Goal: Information Seeking & Learning: Learn about a topic

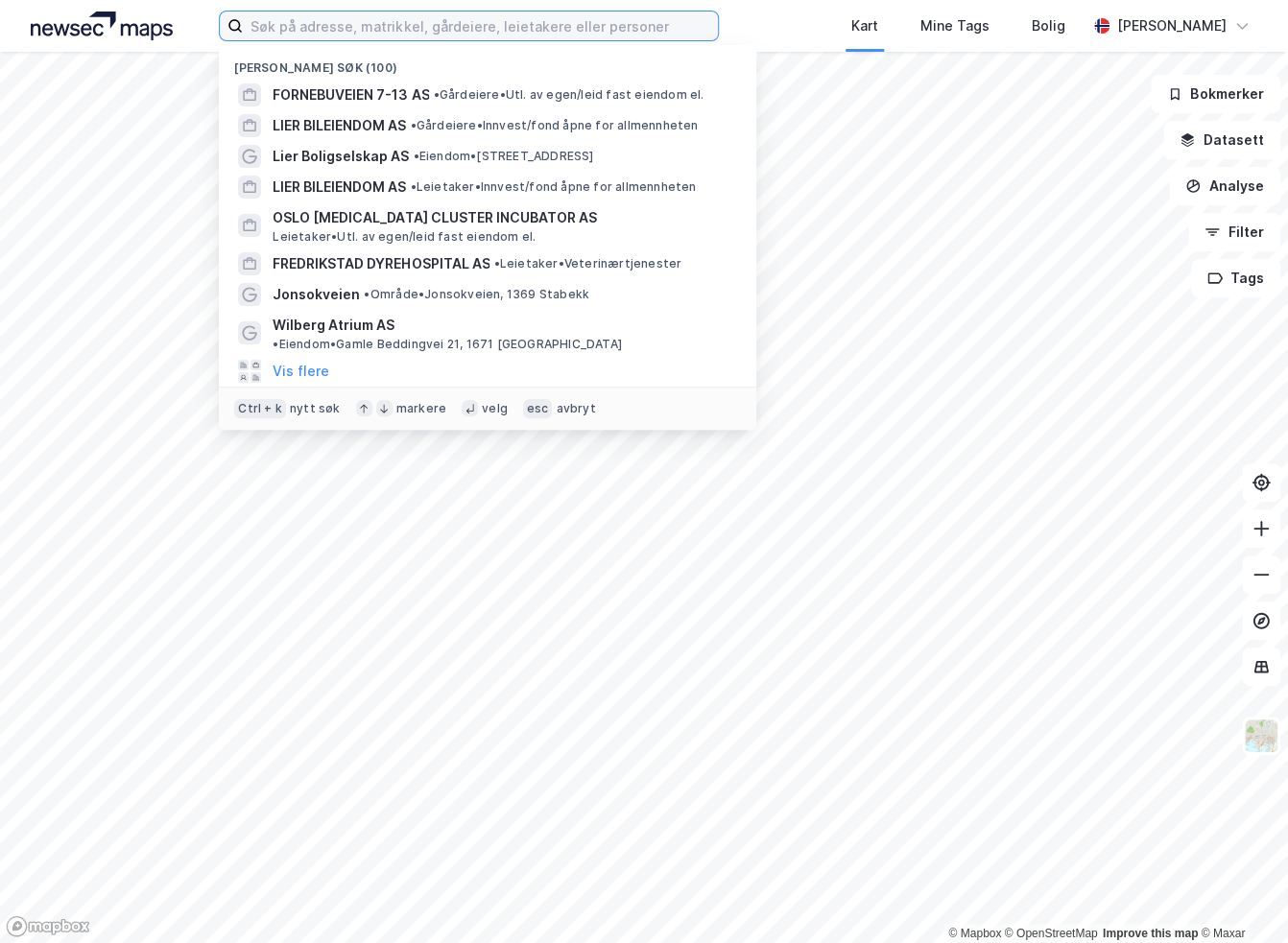
click at [473, 24] on input at bounding box center [480, 25] width 475 height 28
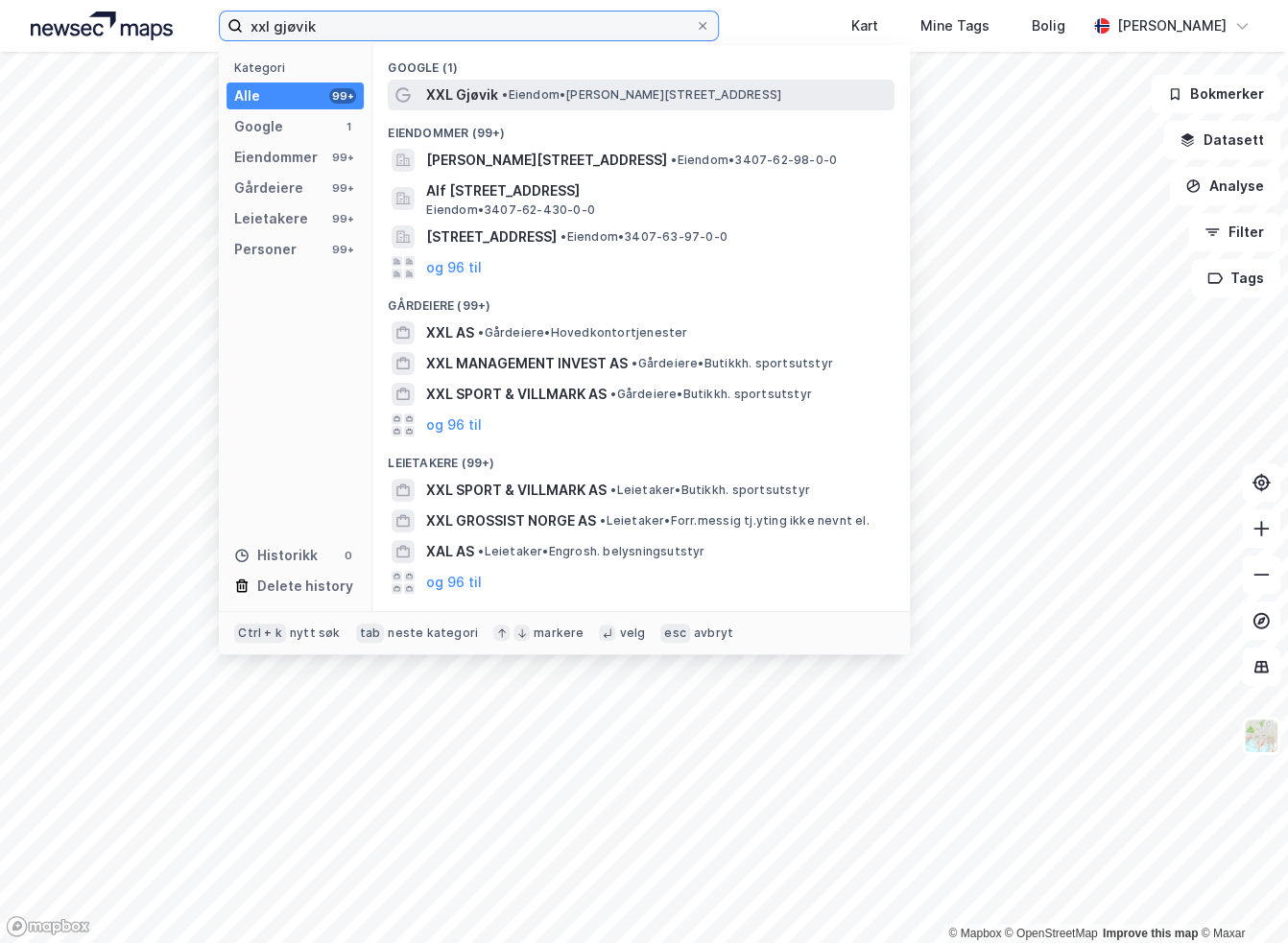
type input "xxl gjøvik"
click at [468, 83] on span "XXL Gjøvik" at bounding box center [462, 95] width 72 height 23
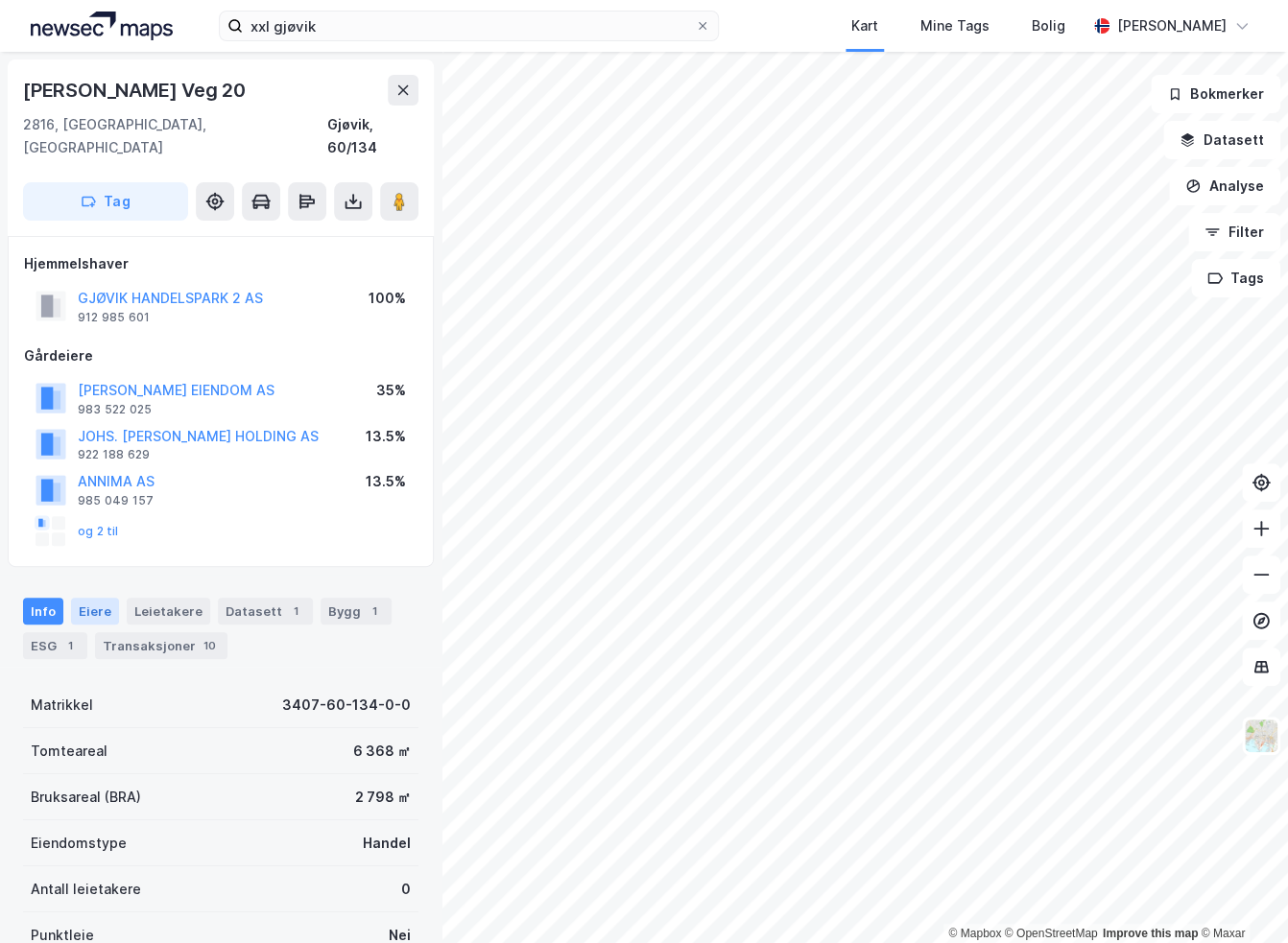
click at [73, 598] on div "Eiere" at bounding box center [95, 611] width 48 height 26
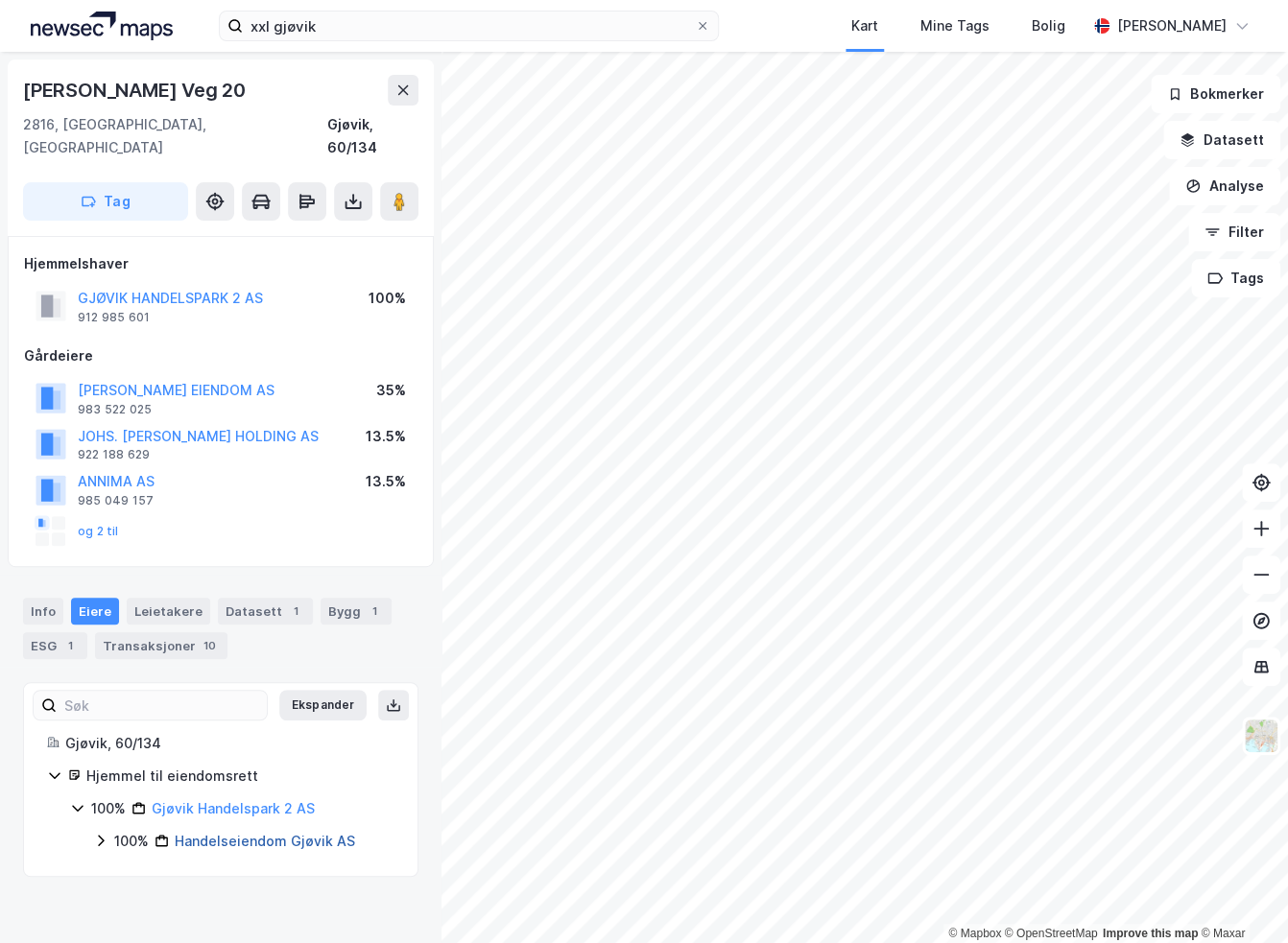
click at [252, 833] on link "Handelseiendom Gjøvik AS" at bounding box center [265, 840] width 181 height 17
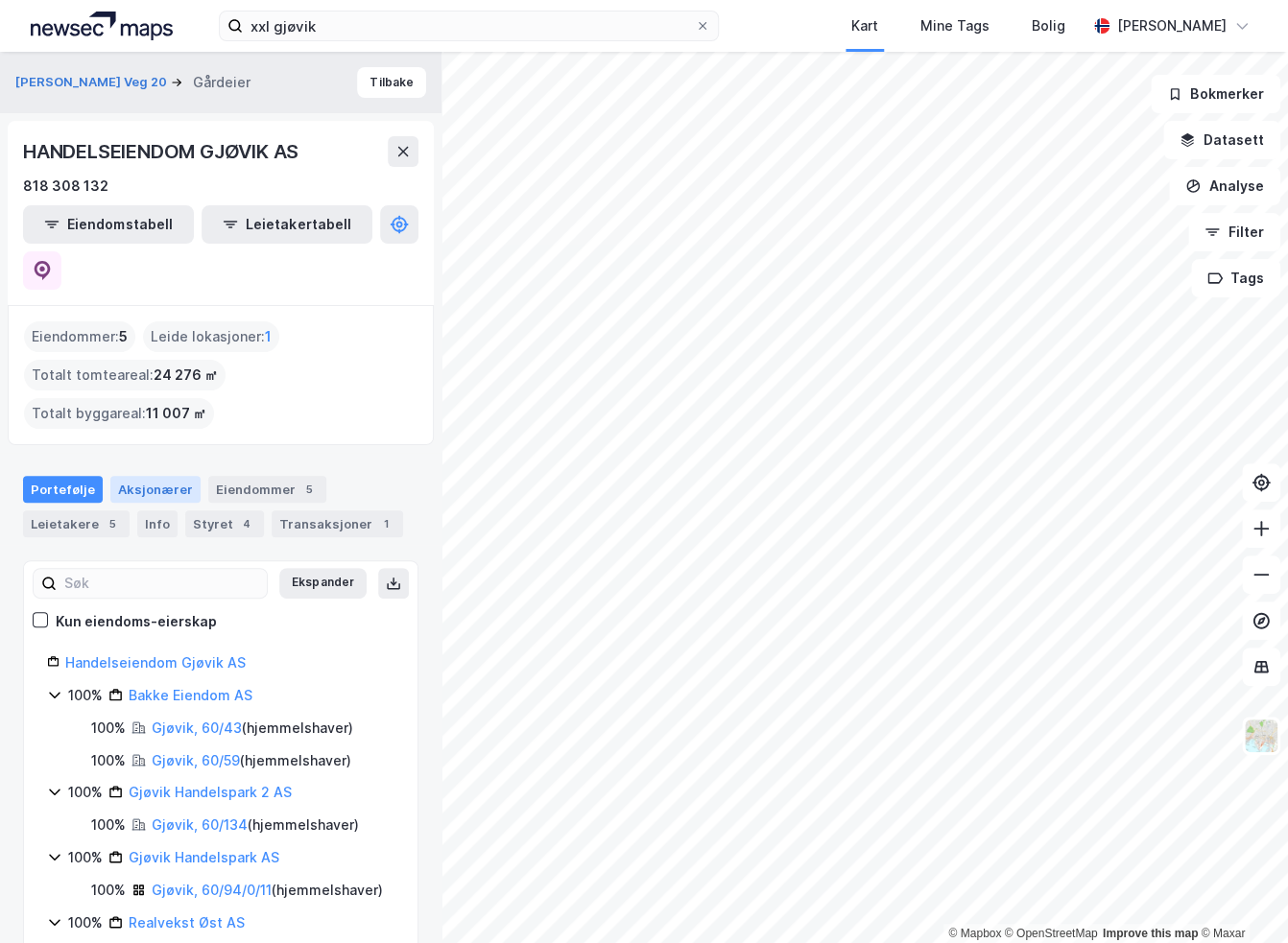
click at [133, 476] on div "Aksjonærer" at bounding box center [155, 489] width 90 height 26
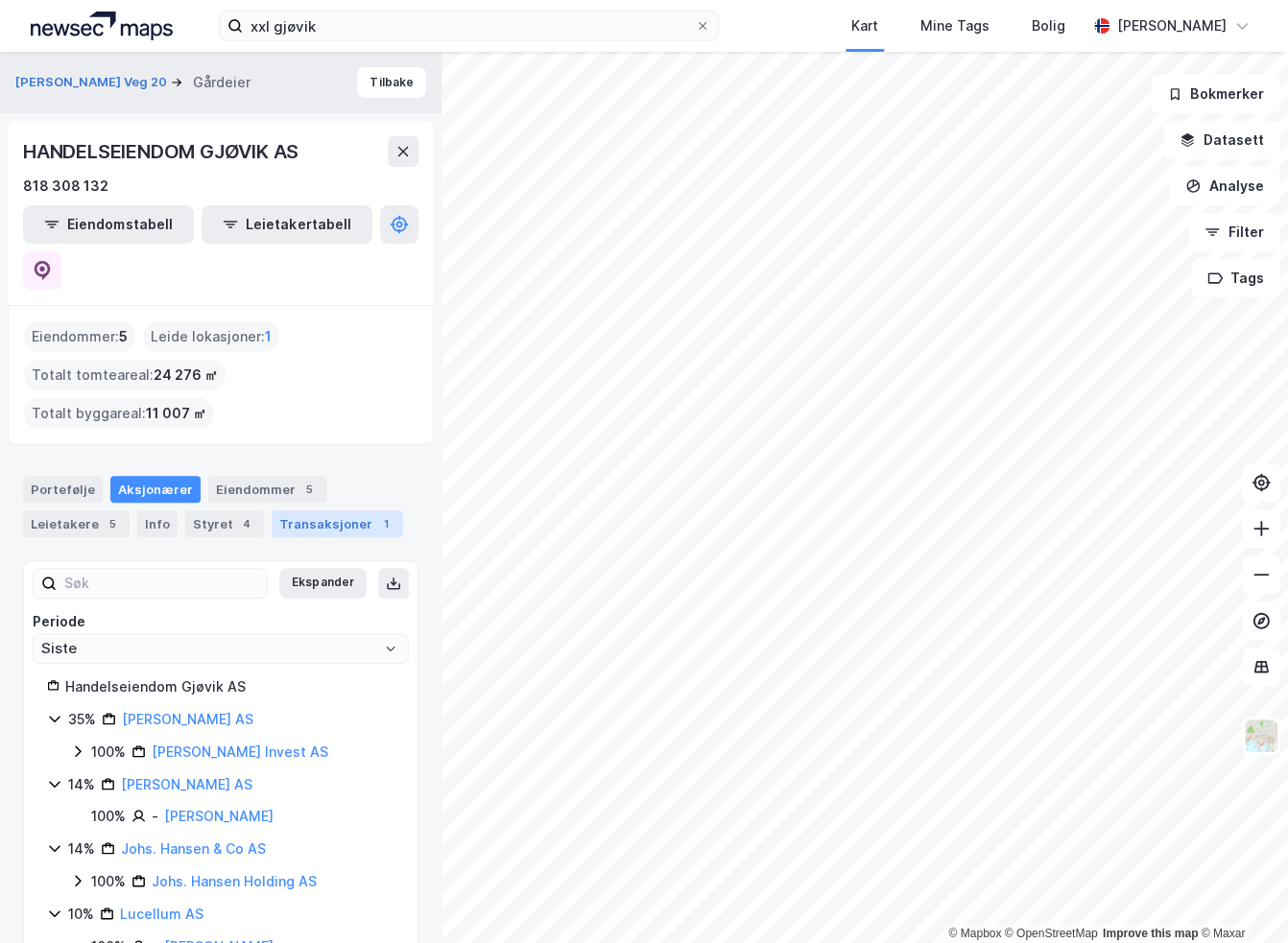
click at [293, 510] on div "Transaksjoner 1" at bounding box center [337, 523] width 132 height 26
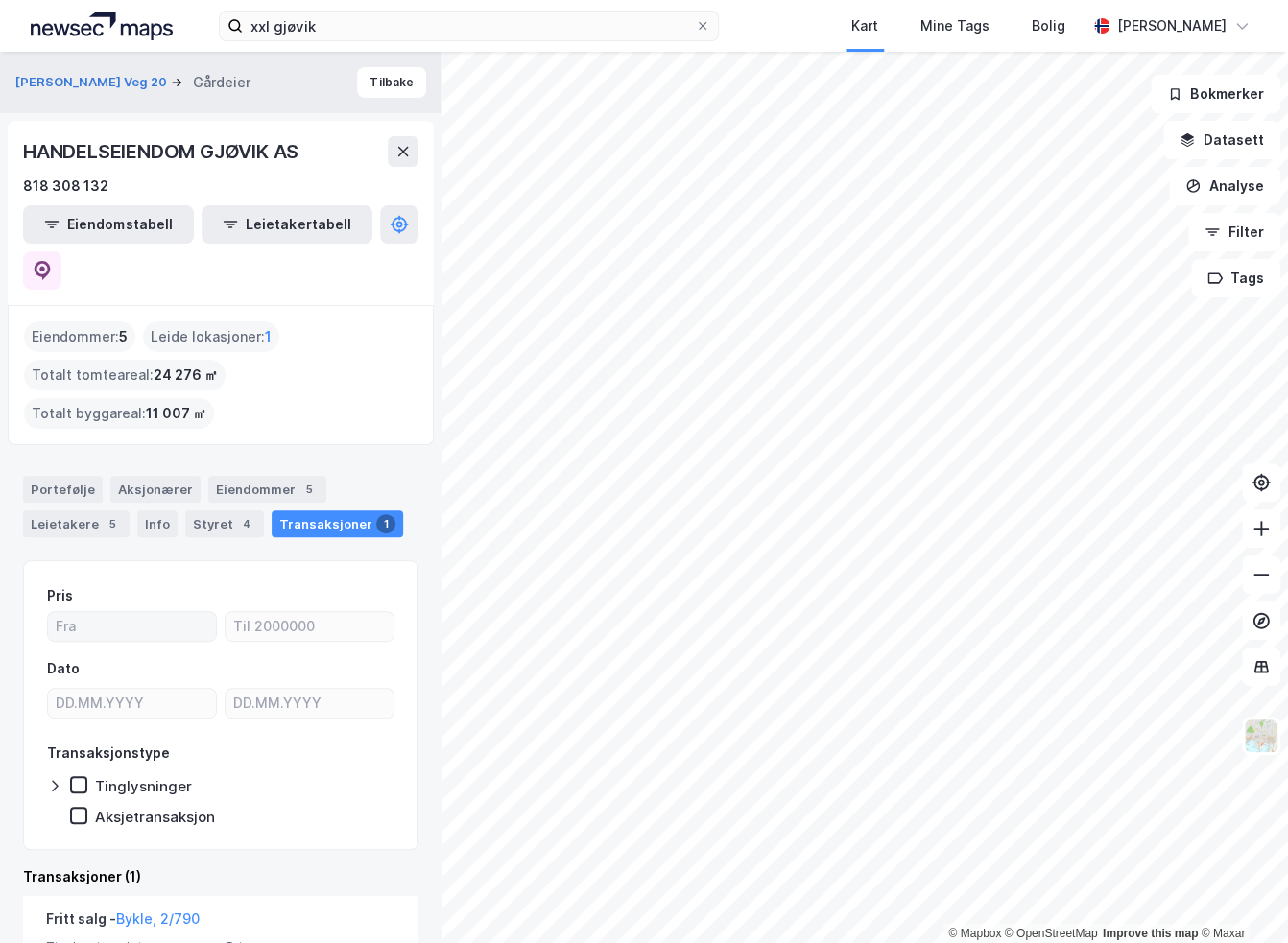
scroll to position [102, 0]
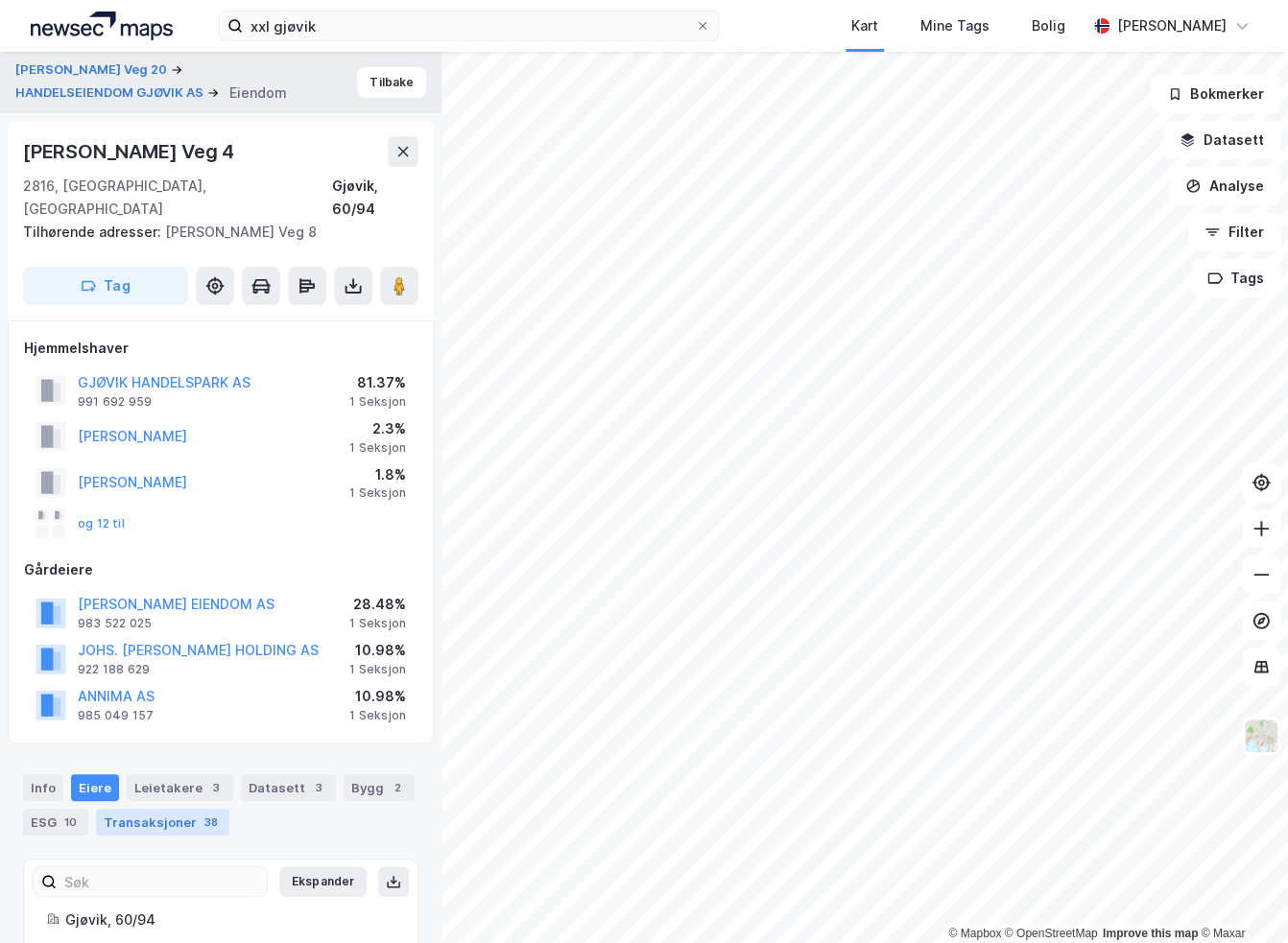
click at [153, 809] on div "Transaksjoner 38" at bounding box center [162, 822] width 133 height 26
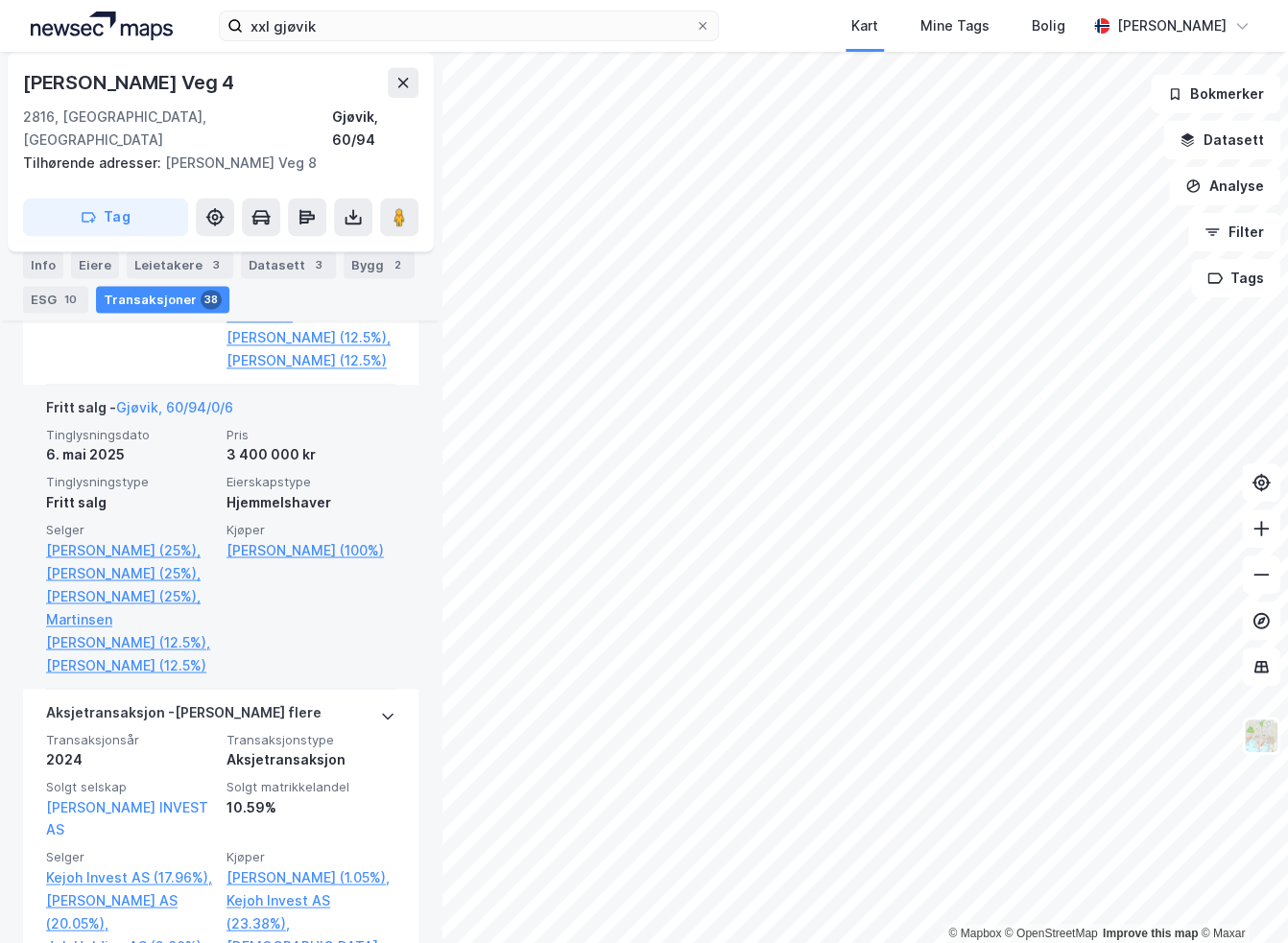
scroll to position [1306, 0]
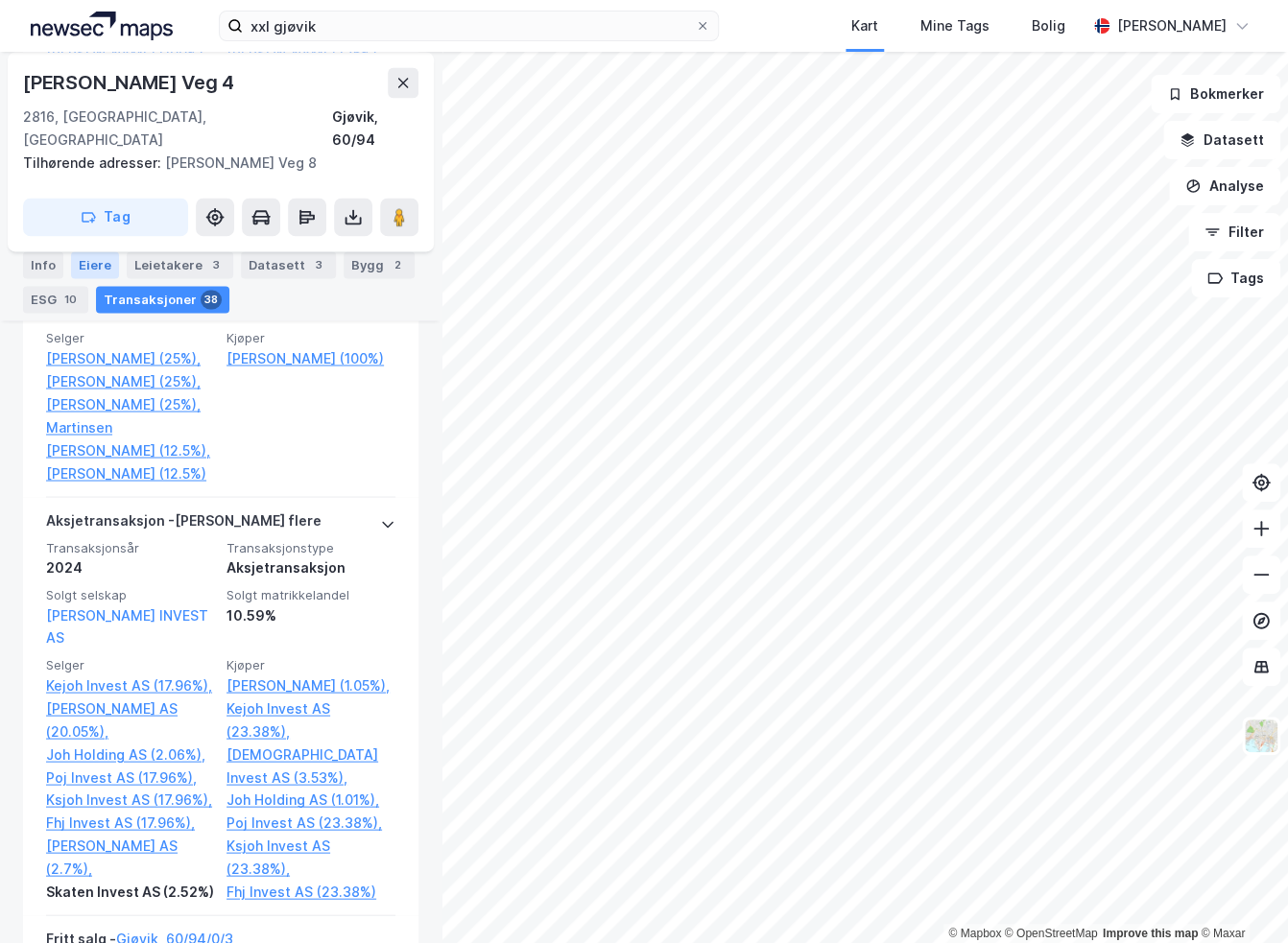
click at [98, 273] on div "Eiere" at bounding box center [95, 264] width 48 height 26
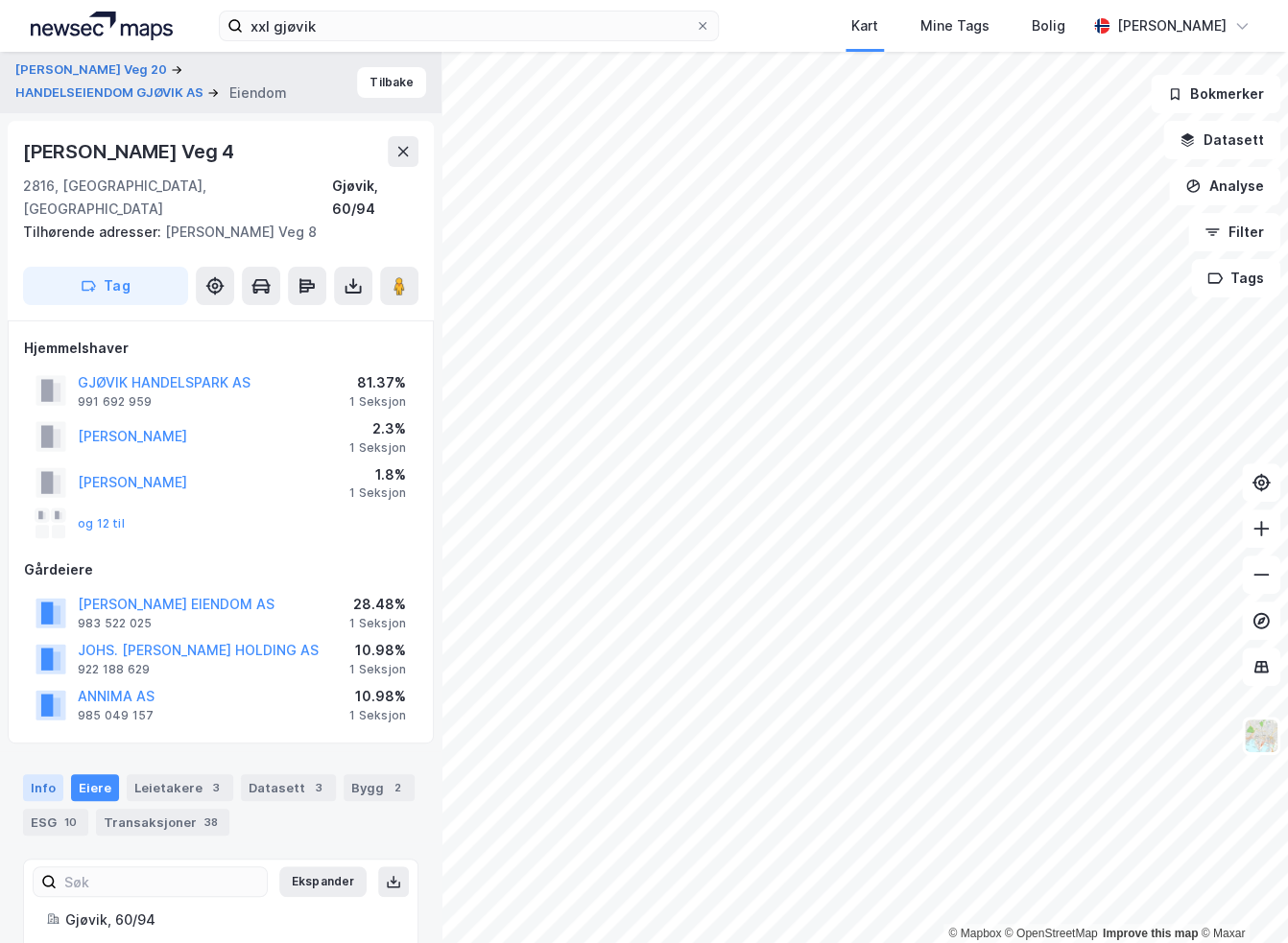
click at [37, 774] on div "Info" at bounding box center [43, 787] width 40 height 26
